Goal: Navigation & Orientation: Find specific page/section

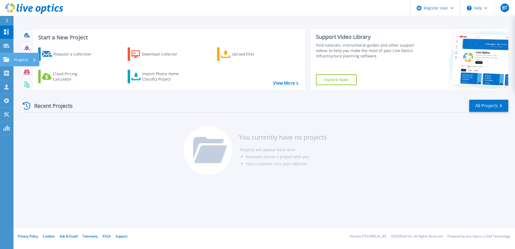
click at [24, 61] on p "Projects" at bounding box center [21, 60] width 14 height 14
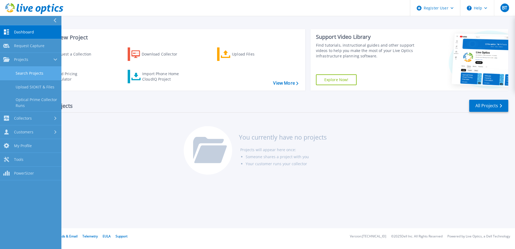
click at [36, 75] on link "Search Projects" at bounding box center [30, 74] width 61 height 14
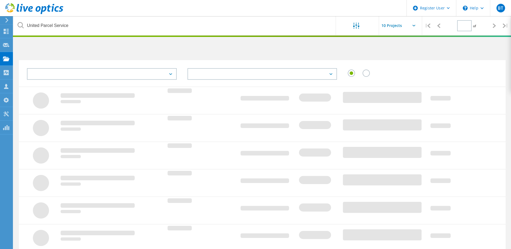
type input "1"
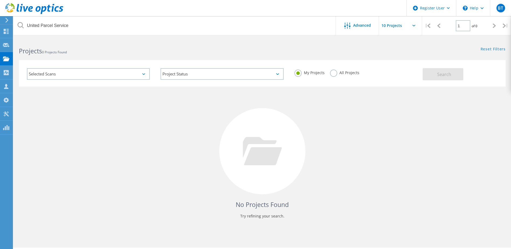
click at [334, 74] on label "All Projects" at bounding box center [344, 71] width 29 height 5
click at [0, 0] on input "All Projects" at bounding box center [0, 0] width 0 height 0
click at [430, 74] on button "Search" at bounding box center [442, 74] width 41 height 12
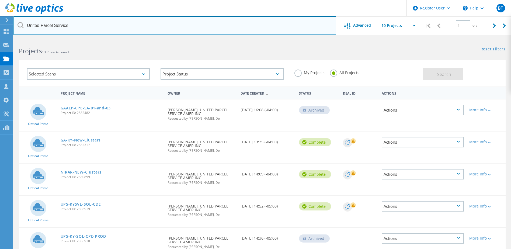
click at [85, 30] on input "United Parcel Service" at bounding box center [174, 25] width 323 height 19
drag, startPoint x: 94, startPoint y: 26, endPoint x: -21, endPoint y: 14, distance: 115.6
click at [0, 14] on html "Register User \n Help Explore Helpful Articles Contact Support BT Dell User Bri…" at bounding box center [255, 218] width 511 height 436
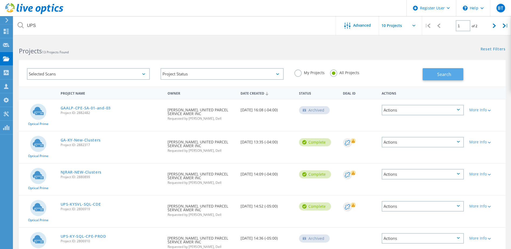
click at [435, 72] on button "Search" at bounding box center [442, 74] width 41 height 12
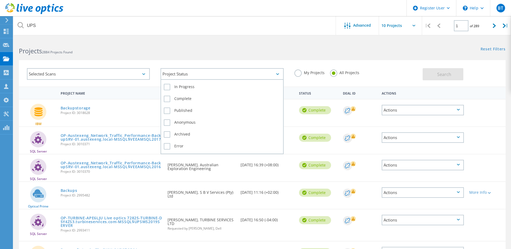
click at [263, 71] on div "Project Status" at bounding box center [221, 74] width 123 height 12
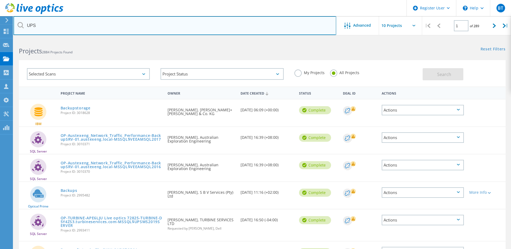
click at [86, 22] on input "UPS" at bounding box center [174, 25] width 323 height 19
drag, startPoint x: 81, startPoint y: 22, endPoint x: -6, endPoint y: 11, distance: 87.7
click at [0, 11] on html "Register User \n Help Explore Helpful Articles Contact Support BT Dell User Bri…" at bounding box center [255, 202] width 511 height 405
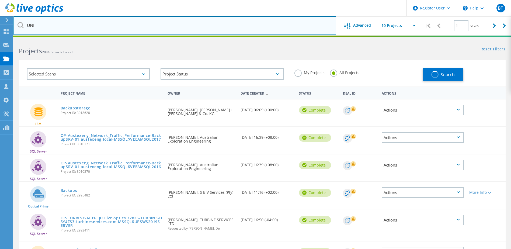
type input "United Parcel Service"
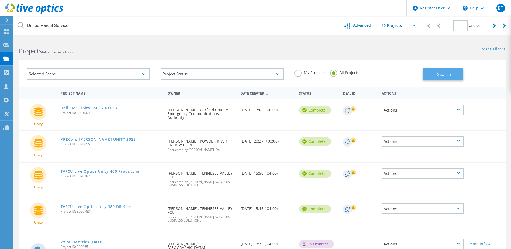
click at [448, 75] on span "Search" at bounding box center [444, 74] width 14 height 6
